Goal: Communication & Community: Answer question/provide support

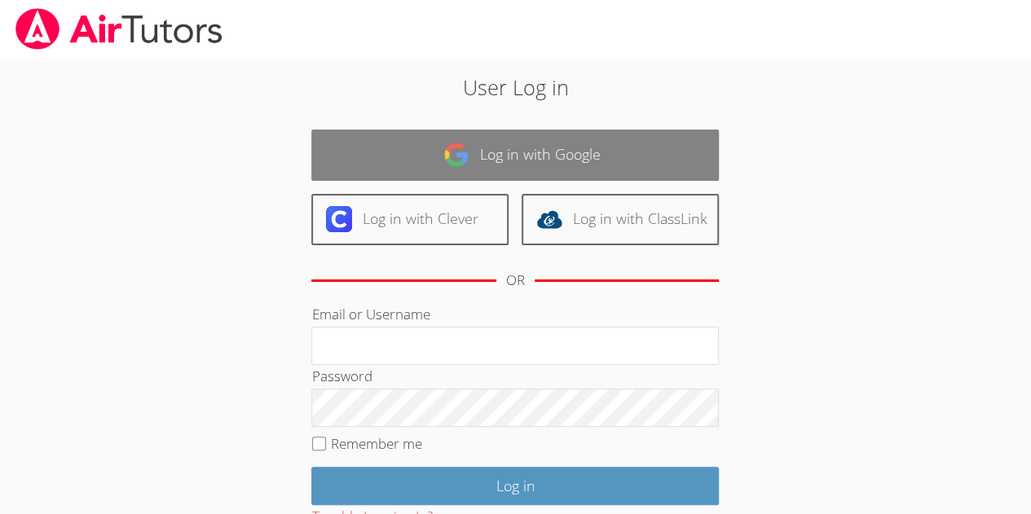
click at [610, 130] on link "Log in with Google" at bounding box center [514, 155] width 407 height 51
click at [604, 158] on link "Log in with Google" at bounding box center [514, 155] width 407 height 51
click at [621, 164] on link "Log in with Google" at bounding box center [514, 155] width 407 height 51
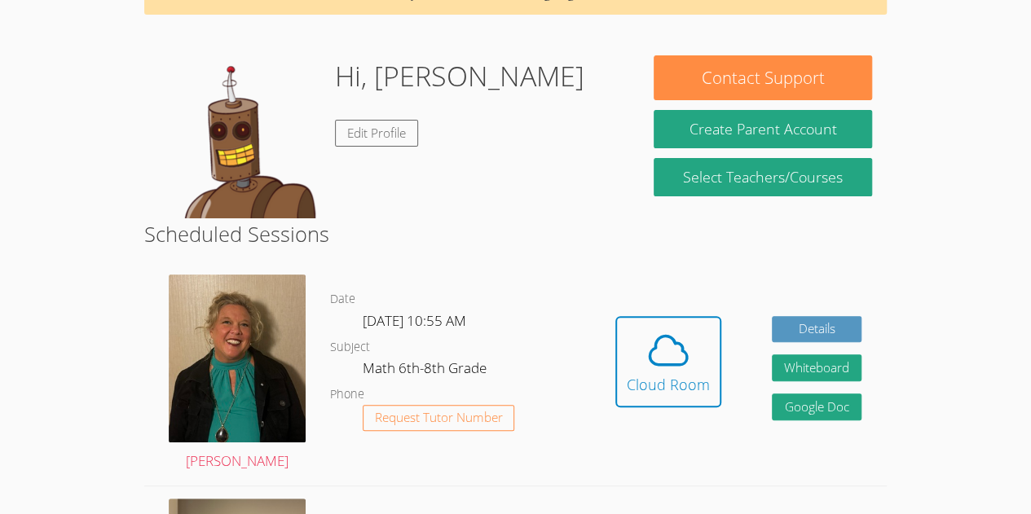
scroll to position [99, 0]
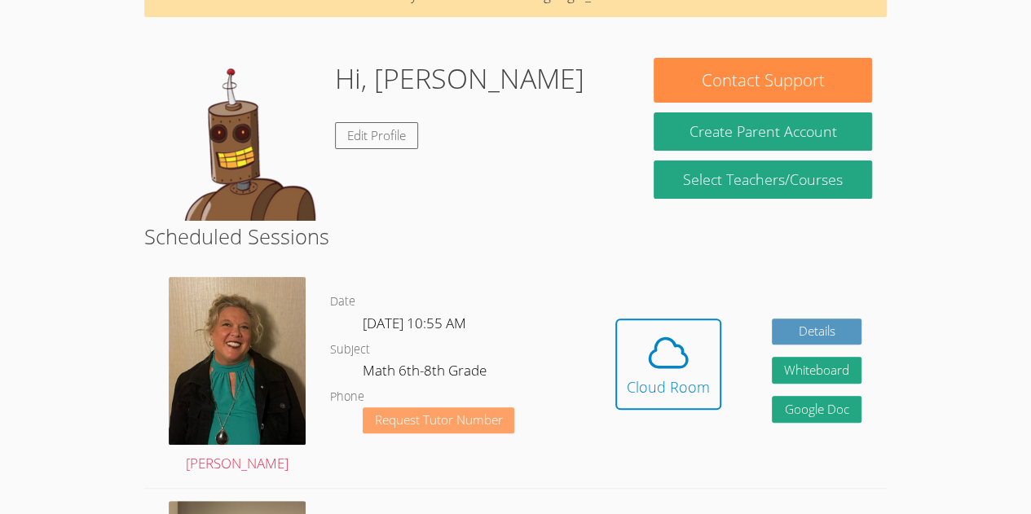
click at [460, 430] on button "Request Tutor Number" at bounding box center [439, 420] width 152 height 27
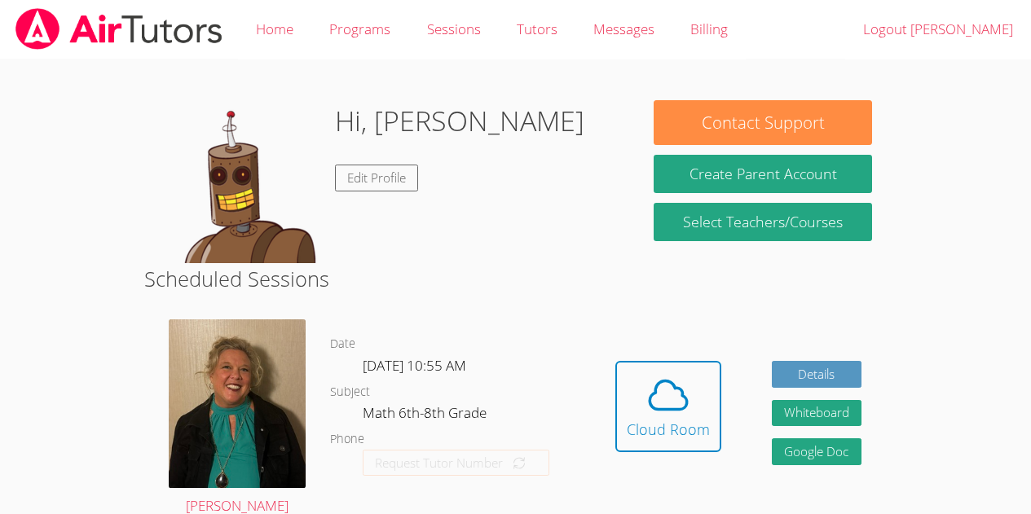
scroll to position [99, 0]
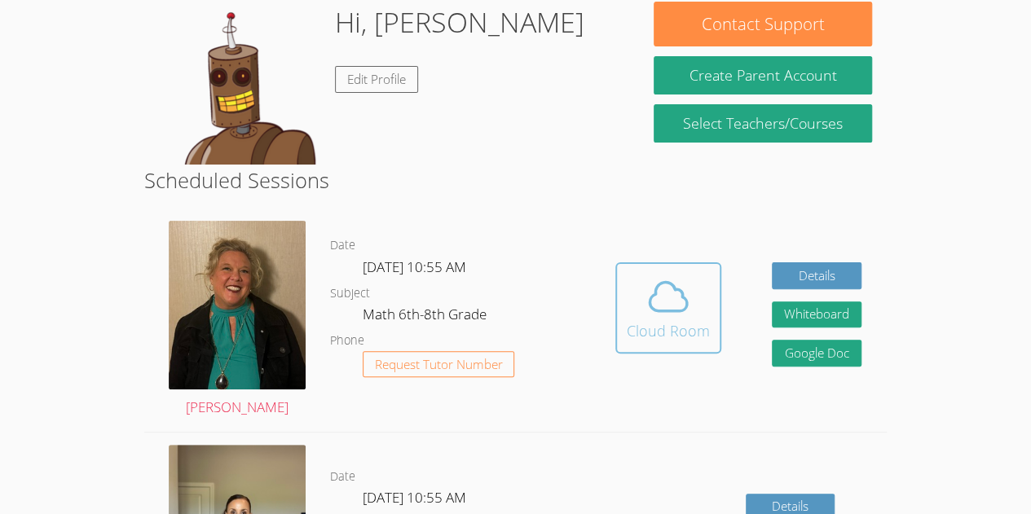
click at [652, 298] on icon at bounding box center [668, 297] width 46 height 46
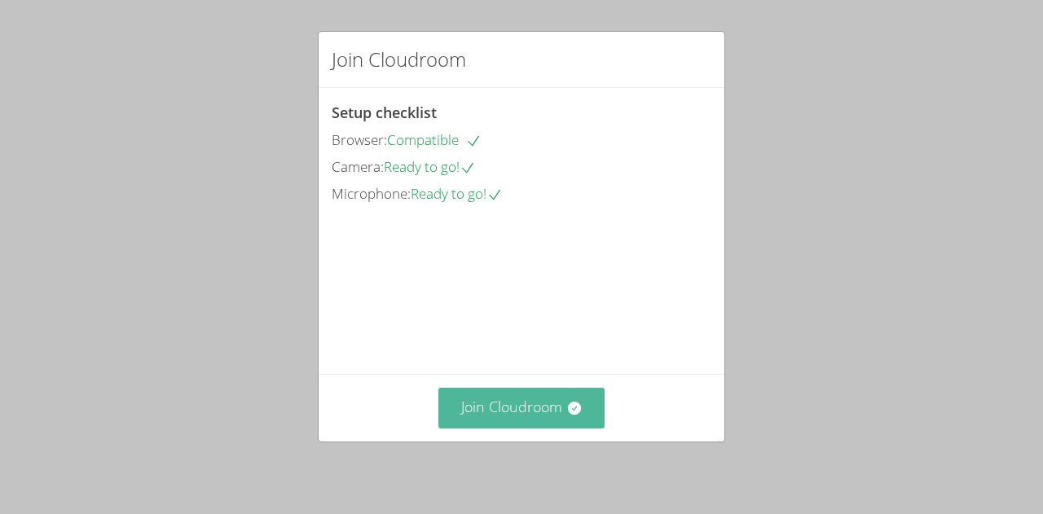
click at [544, 424] on button "Join Cloudroom" at bounding box center [521, 408] width 167 height 40
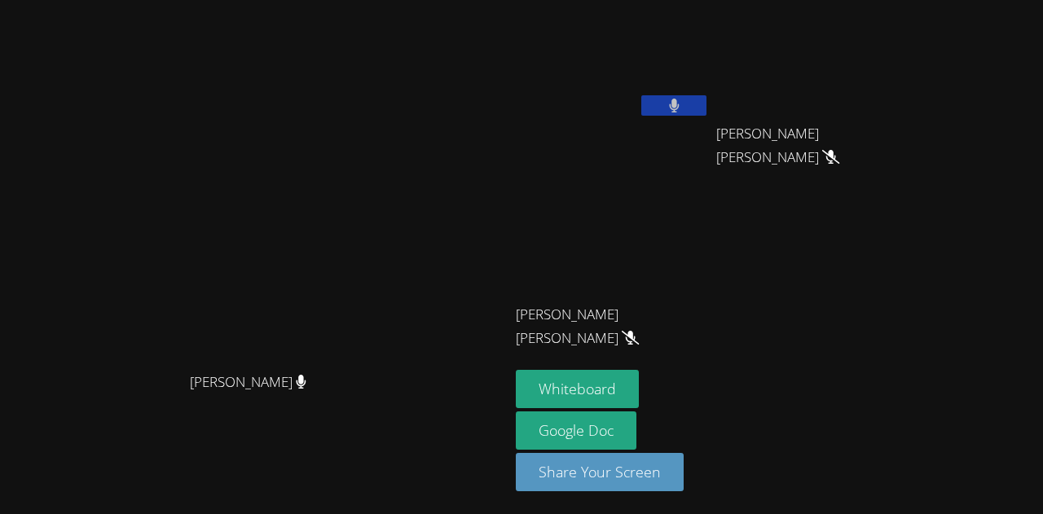
click at [669, 99] on icon at bounding box center [674, 106] width 11 height 14
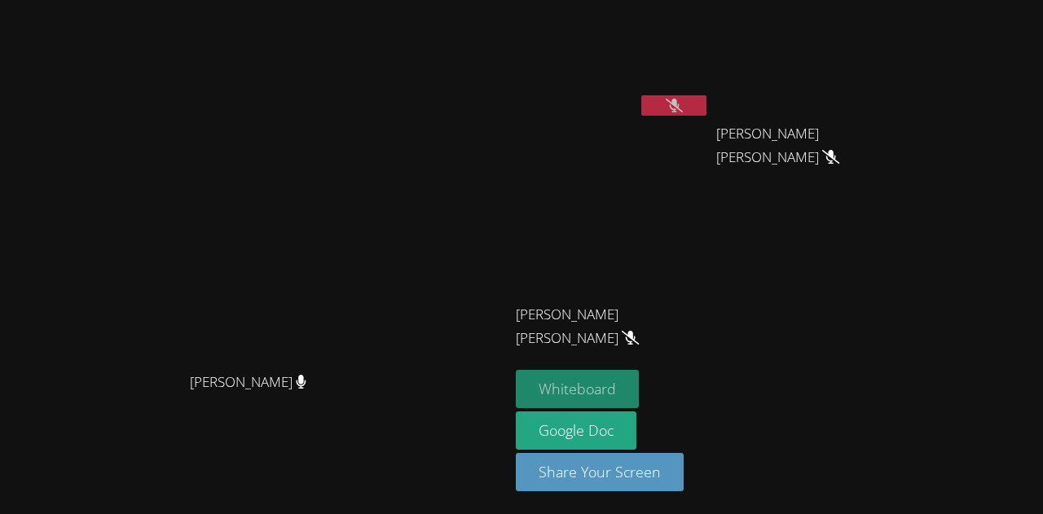
click at [516, 389] on button "Whiteboard" at bounding box center [577, 389] width 123 height 38
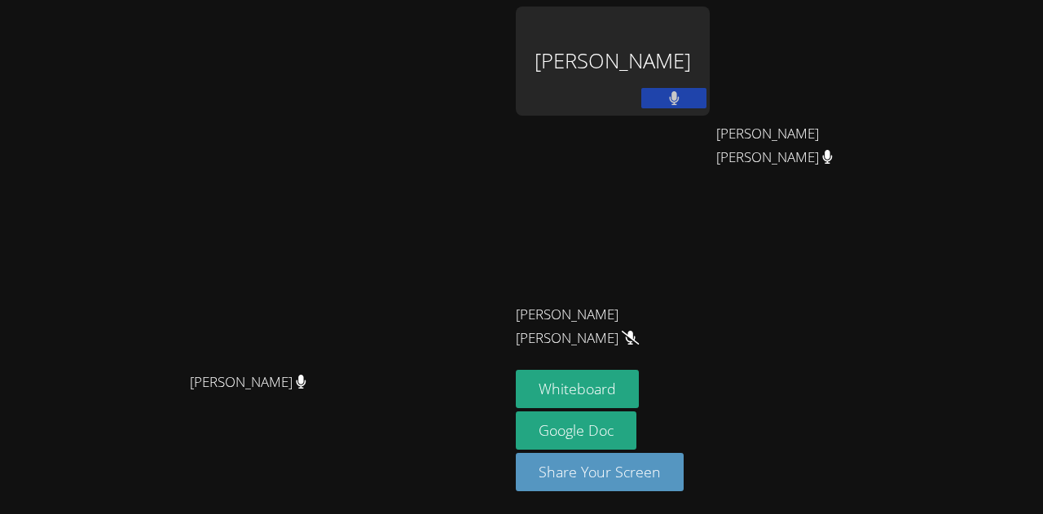
click at [680, 105] on icon at bounding box center [674, 98] width 11 height 14
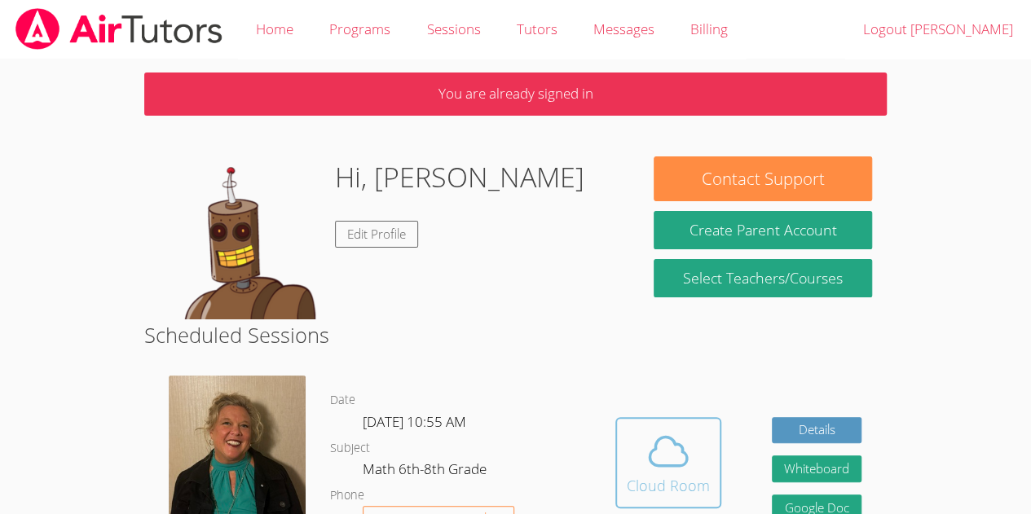
click at [657, 447] on icon at bounding box center [668, 452] width 46 height 46
click at [681, 453] on icon at bounding box center [667, 452] width 37 height 29
click at [669, 438] on icon at bounding box center [667, 452] width 37 height 29
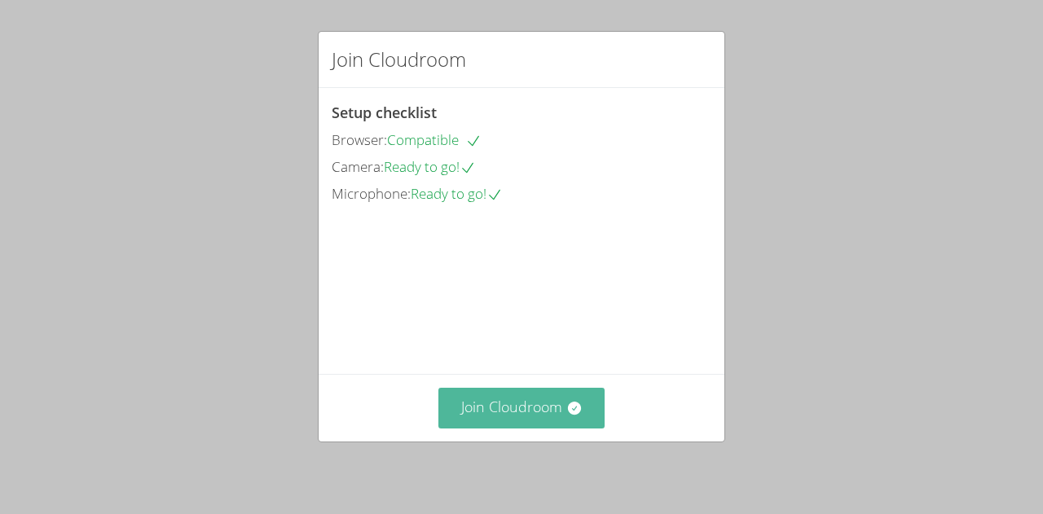
click at [556, 389] on button "Join Cloudroom" at bounding box center [521, 408] width 167 height 40
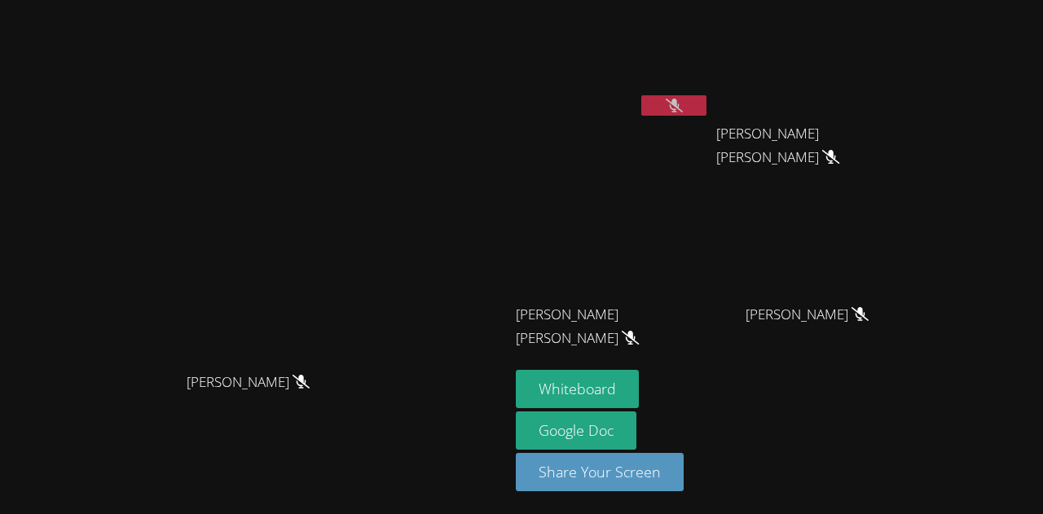
click at [683, 109] on icon at bounding box center [674, 106] width 17 height 14
click at [706, 109] on button at bounding box center [673, 105] width 65 height 20
click at [639, 378] on button "Whiteboard" at bounding box center [577, 389] width 123 height 38
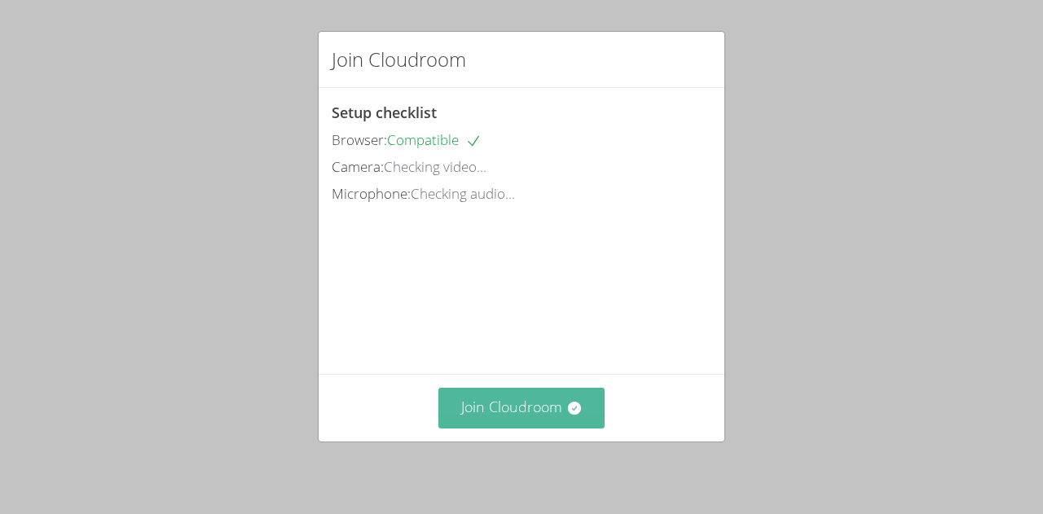
click at [546, 424] on button "Join Cloudroom" at bounding box center [521, 408] width 167 height 40
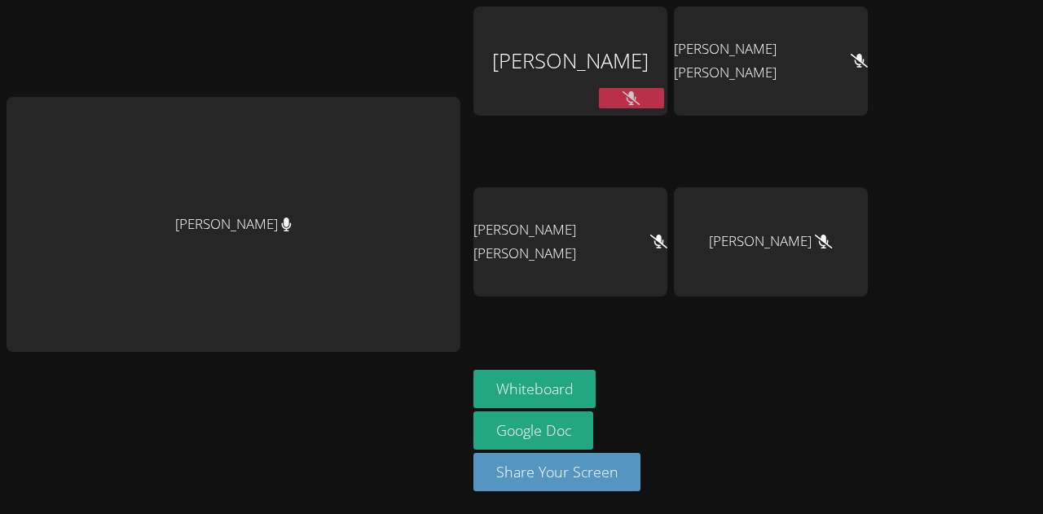
click at [600, 90] on button at bounding box center [631, 98] width 65 height 20
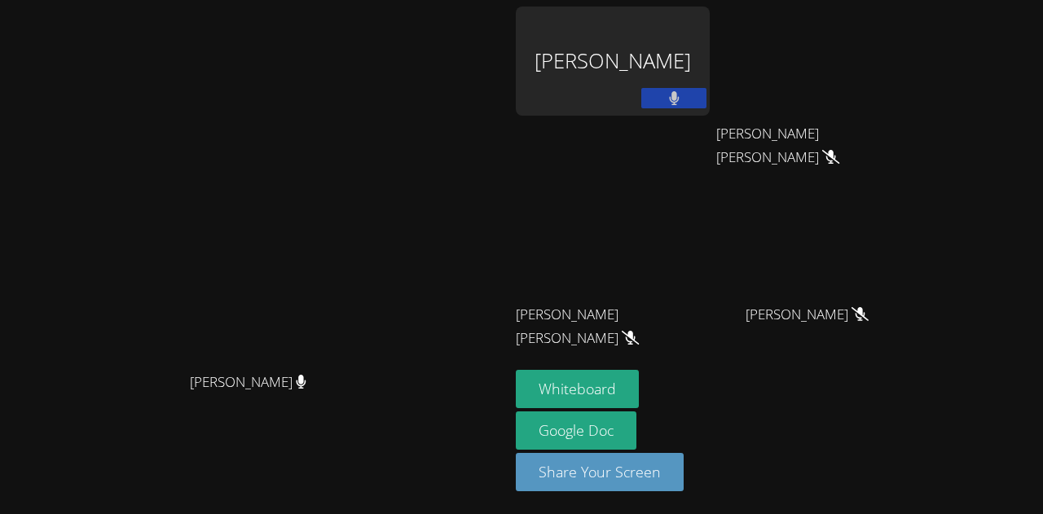
click at [706, 92] on button at bounding box center [673, 98] width 65 height 20
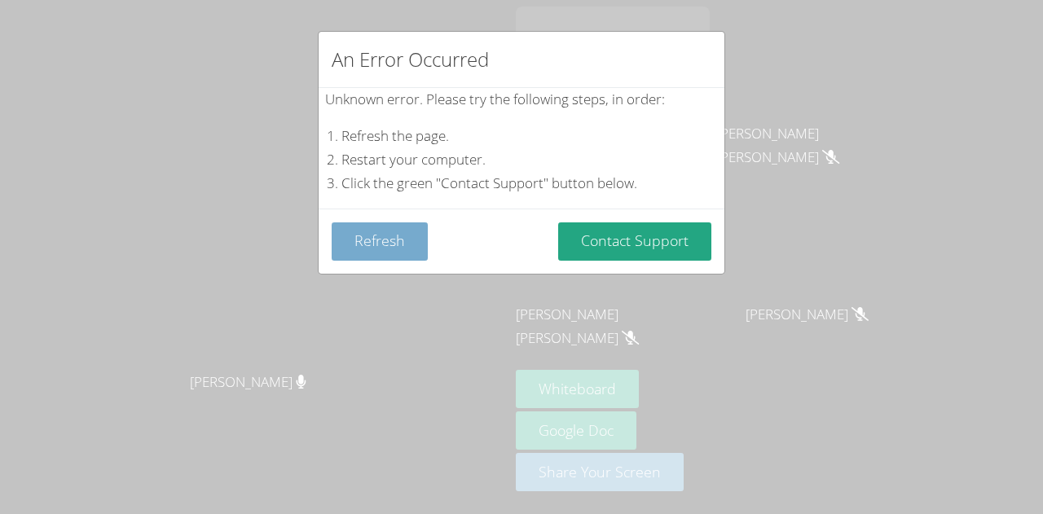
click at [376, 243] on button "Refresh" at bounding box center [380, 241] width 96 height 38
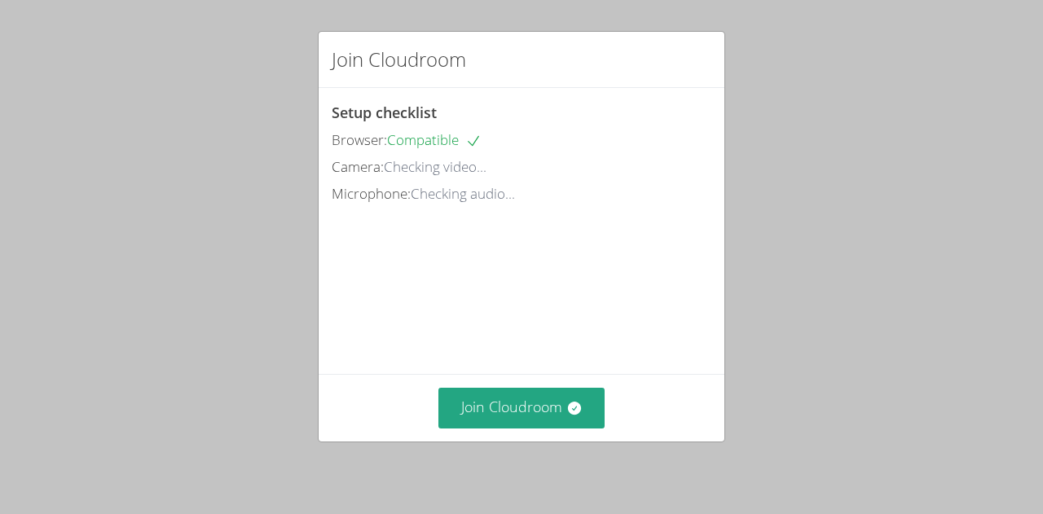
click at [1028, 213] on div "Join Cloudroom Setup checklist Browser: Compatible Camera: Checking video... Mi…" at bounding box center [521, 257] width 1043 height 514
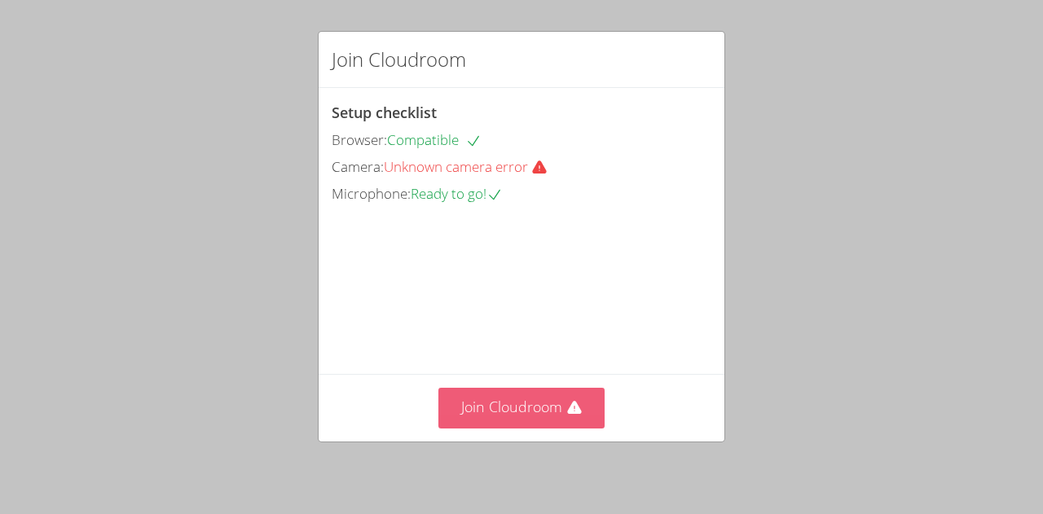
click at [536, 407] on button "Join Cloudroom" at bounding box center [521, 408] width 167 height 40
click at [524, 398] on button "Join Cloudroom" at bounding box center [521, 408] width 167 height 40
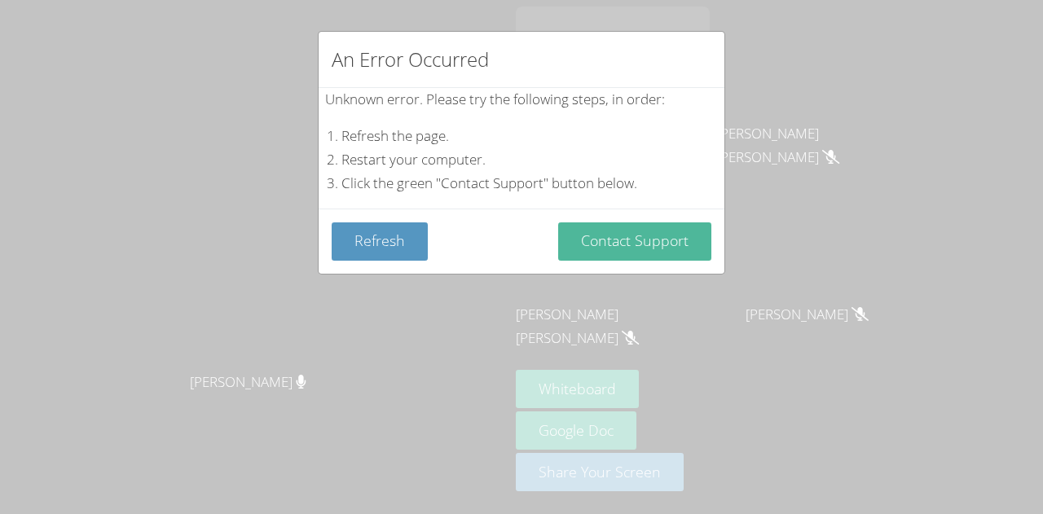
click at [655, 242] on button "Contact Support" at bounding box center [634, 241] width 153 height 38
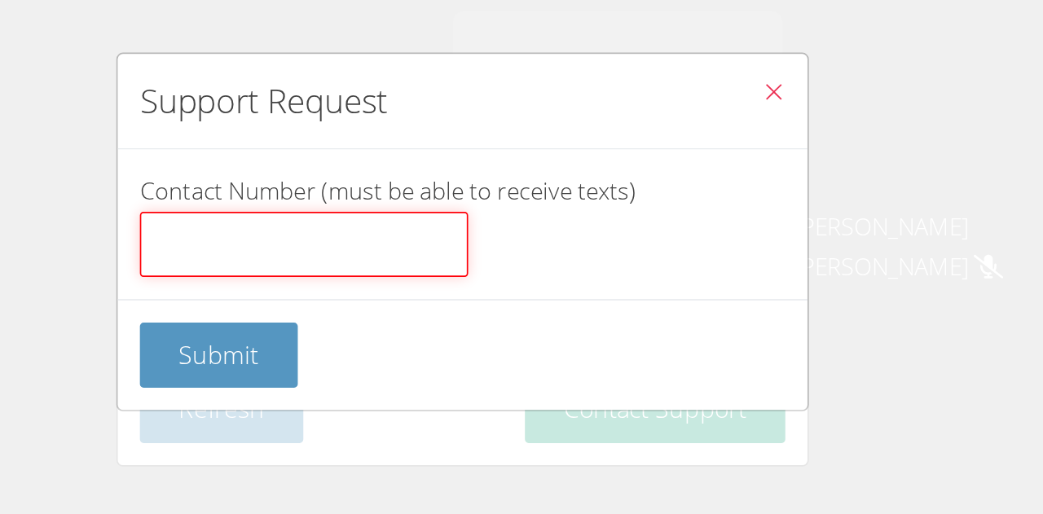
click at [396, 134] on input "Contact Number (must be able to receive texts)" at bounding box center [428, 144] width 193 height 39
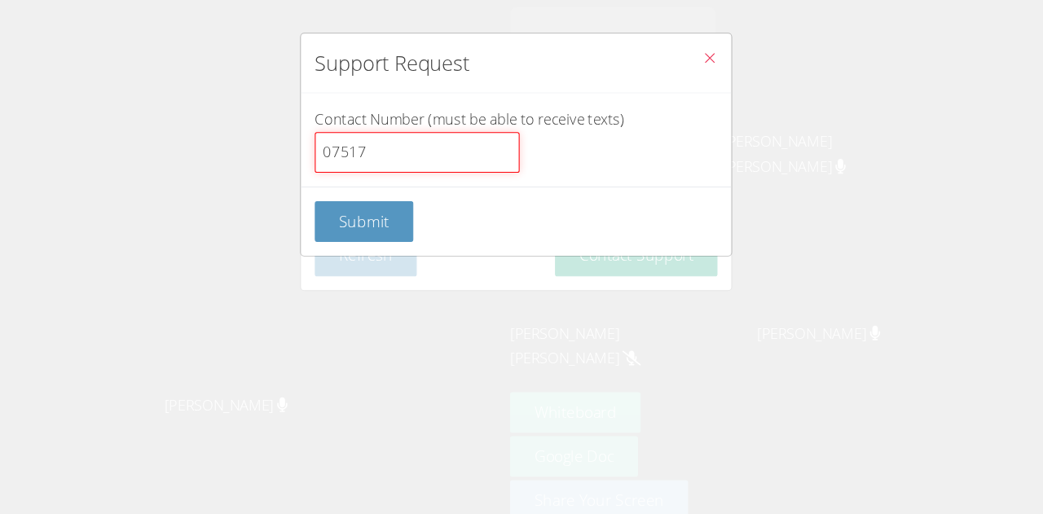
type input "07517"
click button "Submit" at bounding box center [378, 209] width 93 height 38
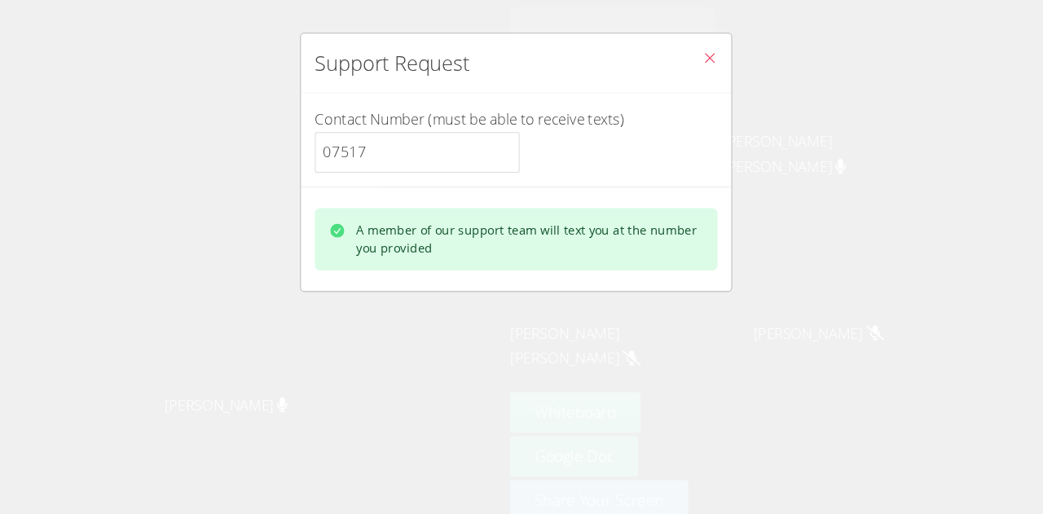
click at [380, 240] on div "A member of our support team will text you at the number you provided" at bounding box center [535, 225] width 328 height 33
click at [401, 222] on div "A member of our support team will text you at the number you provided" at bounding box center [535, 225] width 328 height 33
click at [419, 216] on div "A member of our support team will text you at the number you provided" at bounding box center [535, 225] width 328 height 33
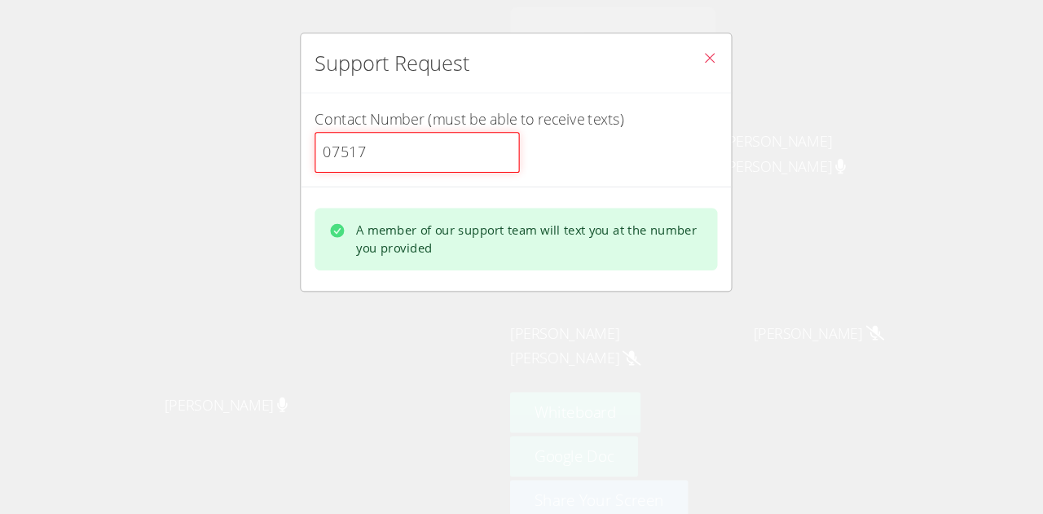
click at [416, 158] on input "07517" at bounding box center [428, 144] width 193 height 39
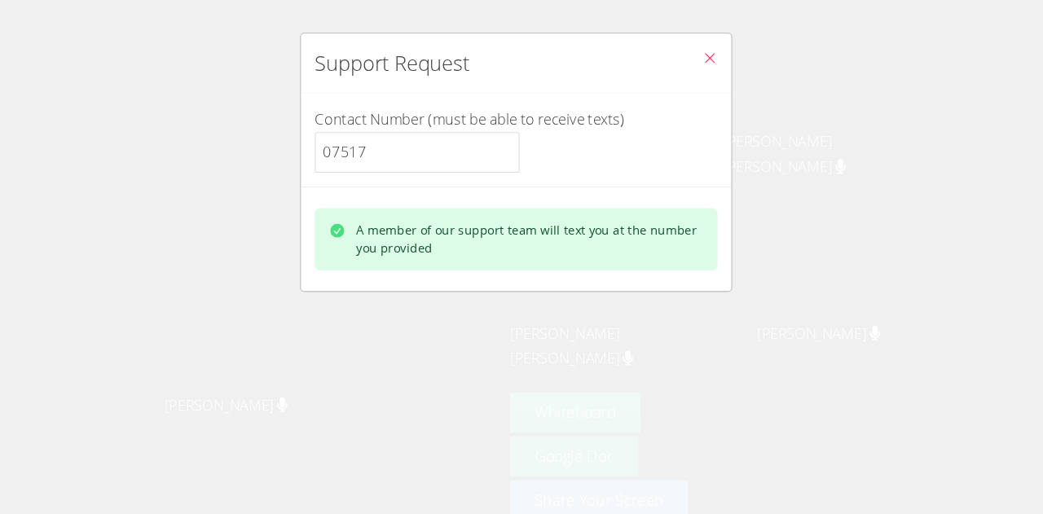
click at [697, 50] on icon "Close" at bounding box center [704, 54] width 14 height 14
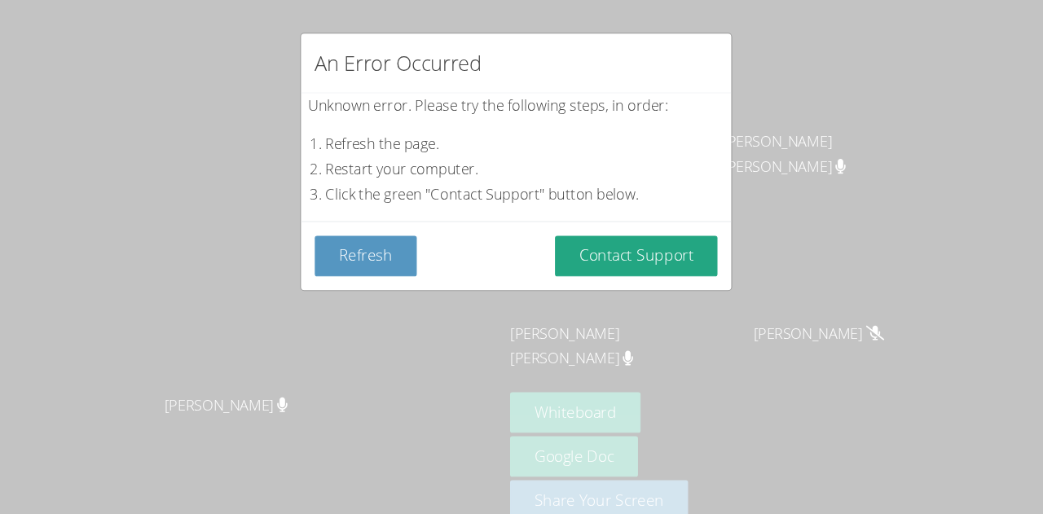
click at [724, 13] on div "An Error Occurred Unknown error. Please try the following steps, in order: Refr…" at bounding box center [521, 257] width 1043 height 514
click at [773, 99] on div "An Error Occurred Unknown error. Please try the following steps, in order: Refr…" at bounding box center [521, 257] width 1043 height 514
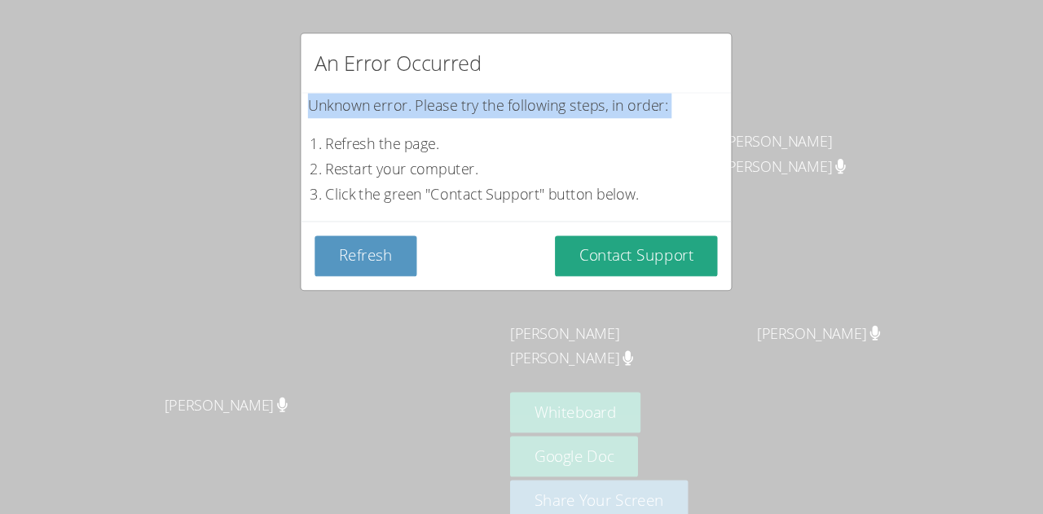
click at [773, 99] on div "An Error Occurred Unknown error. Please try the following steps, in order: Refr…" at bounding box center [521, 257] width 1043 height 514
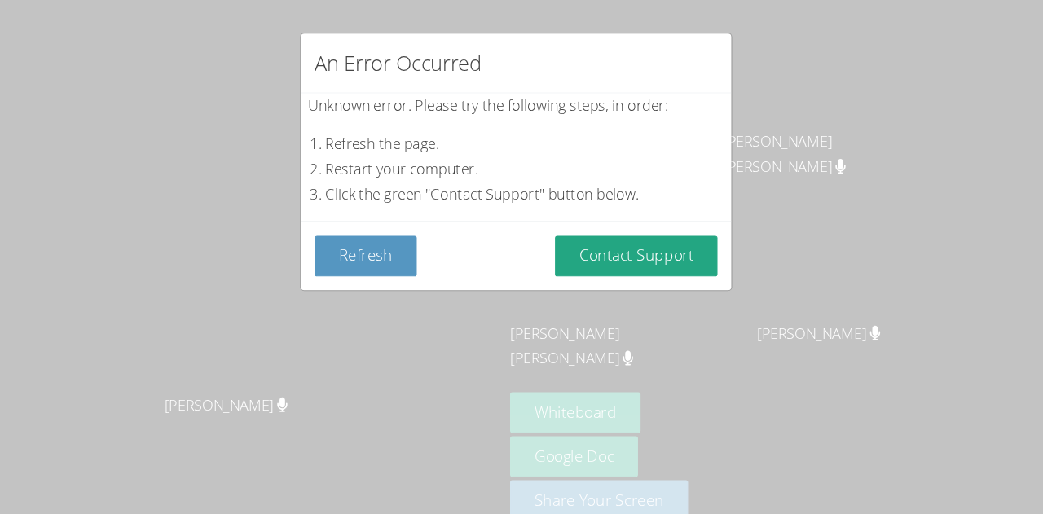
click at [759, 59] on div "An Error Occurred Unknown error. Please try the following steps, in order: Refr…" at bounding box center [521, 257] width 1043 height 514
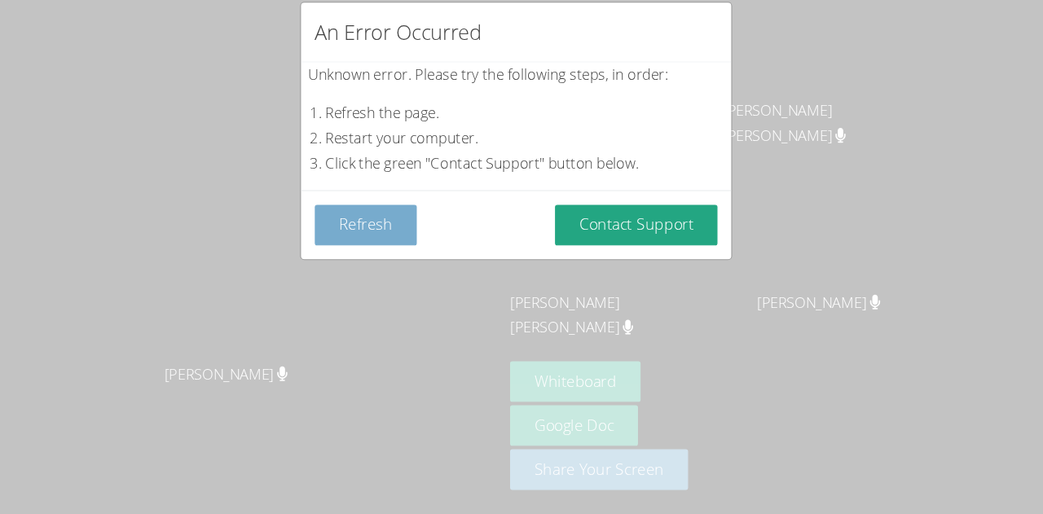
click at [365, 233] on button "Refresh" at bounding box center [380, 241] width 96 height 38
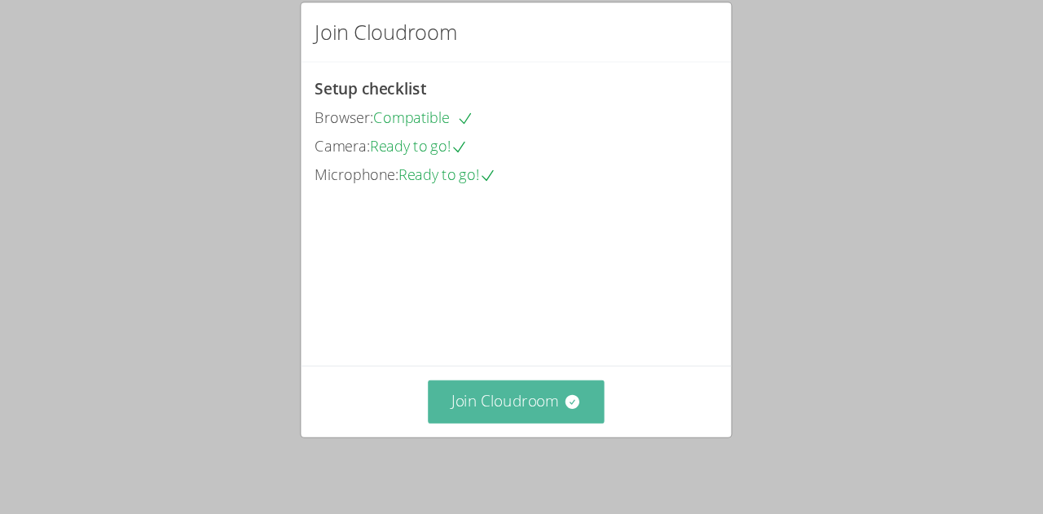
click at [512, 420] on button "Join Cloudroom" at bounding box center [521, 408] width 167 height 40
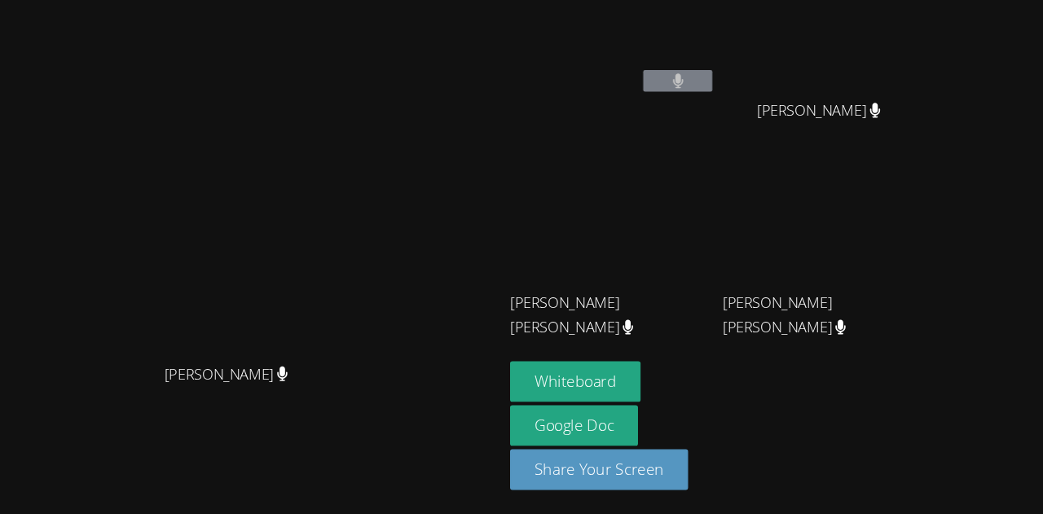
click at [706, 100] on button at bounding box center [673, 105] width 65 height 20
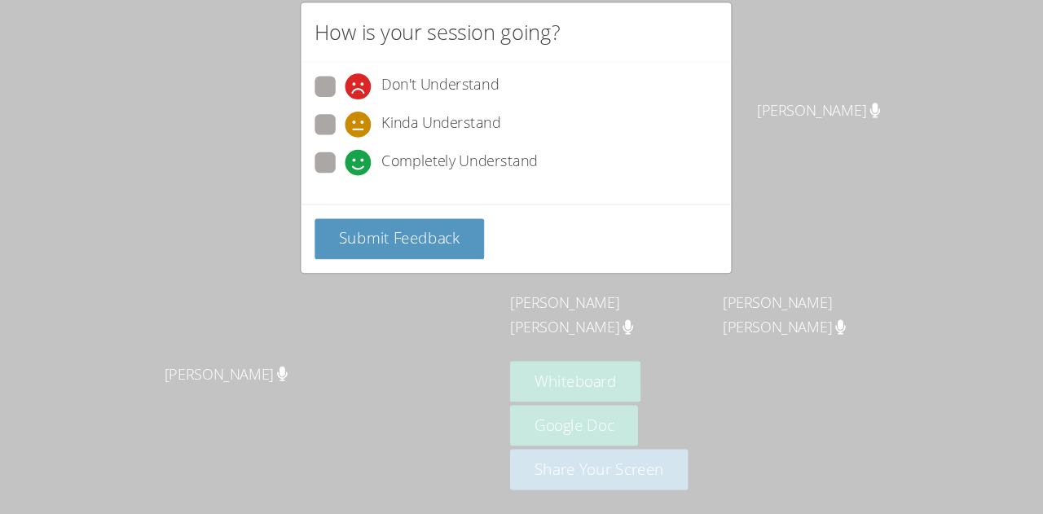
click at [360, 181] on icon at bounding box center [372, 182] width 24 height 24
click at [360, 181] on input "Completely Understand" at bounding box center [367, 180] width 14 height 14
radio input "true"
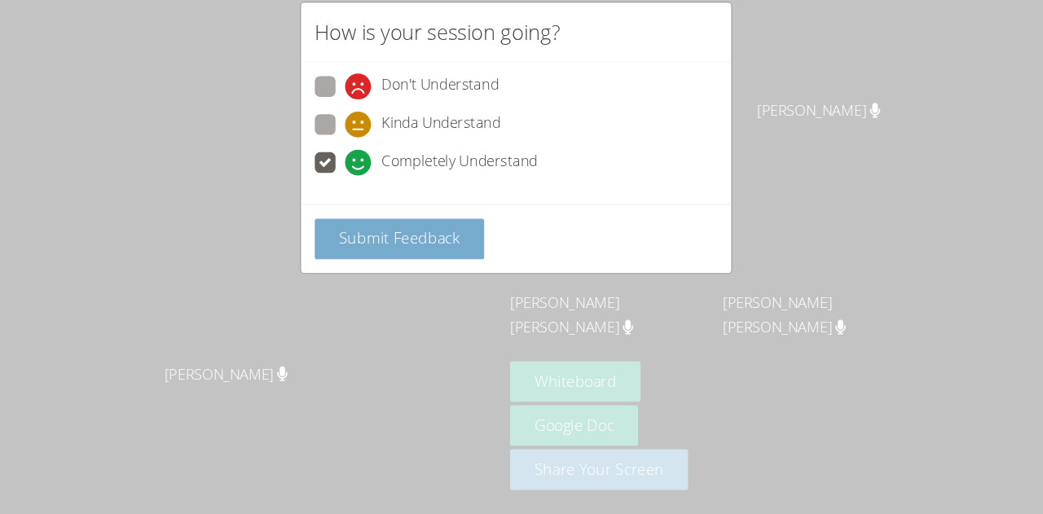
click at [393, 253] on span "Submit Feedback" at bounding box center [411, 254] width 114 height 20
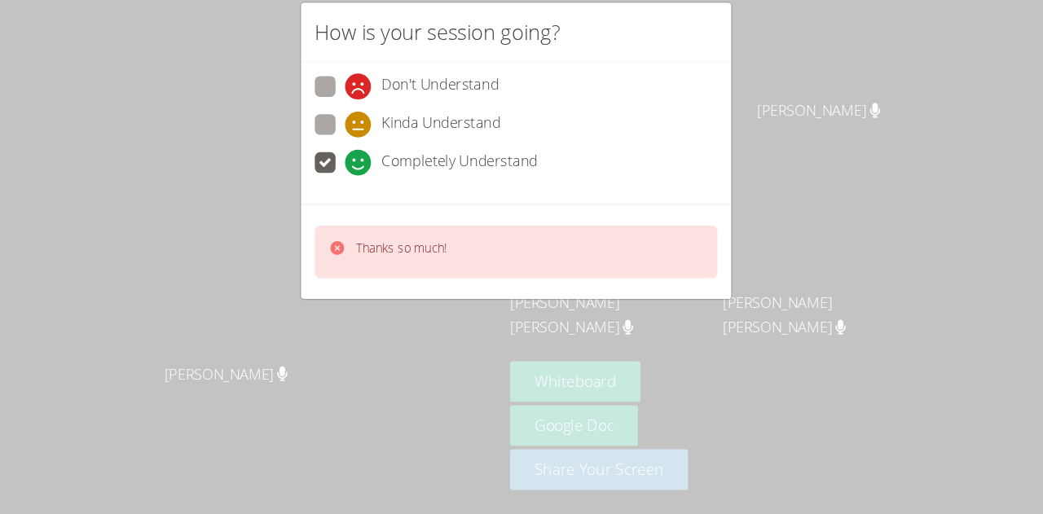
click at [222, 272] on div "How is your session going? Don't Understand Kinda Understand Completely Underst…" at bounding box center [521, 257] width 1043 height 514
